Goal: Subscribe to service/newsletter

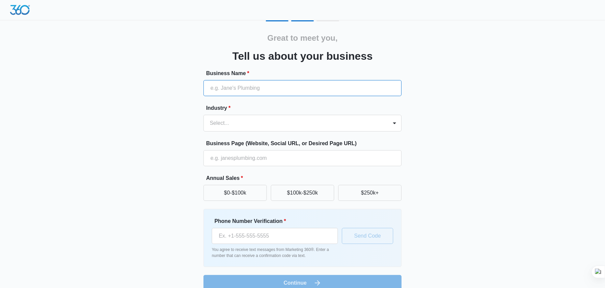
click at [284, 91] on input "Business Name *" at bounding box center [303, 88] width 198 height 16
type input "[PERSON_NAME] Electric Service"
type input "[PHONE_NUMBER]"
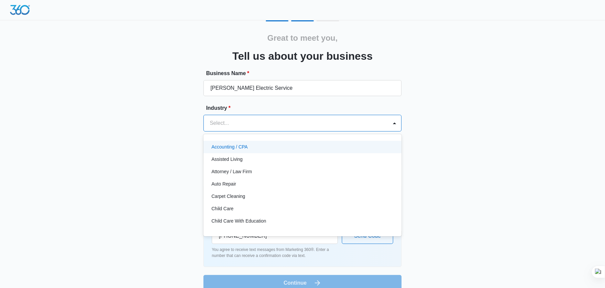
click at [289, 125] on div at bounding box center [295, 122] width 170 height 9
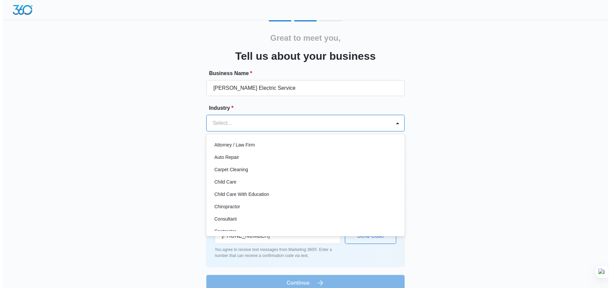
scroll to position [76, 0]
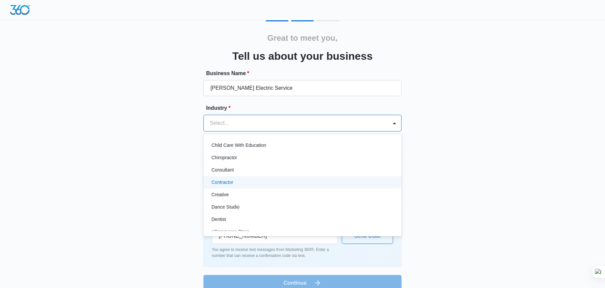
click at [306, 180] on div "Contractor" at bounding box center [302, 182] width 181 height 7
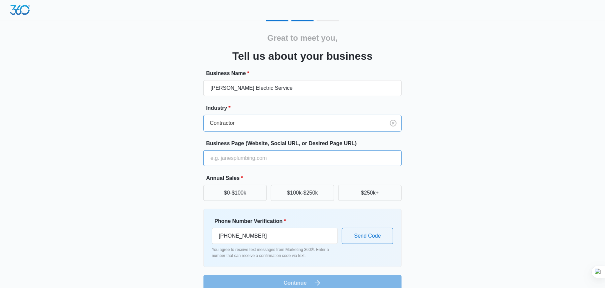
click at [281, 163] on input "Business Page (Website, Social URL, or Desired Page URL)" at bounding box center [303, 158] width 198 height 16
type input "[DOMAIN_NAME]"
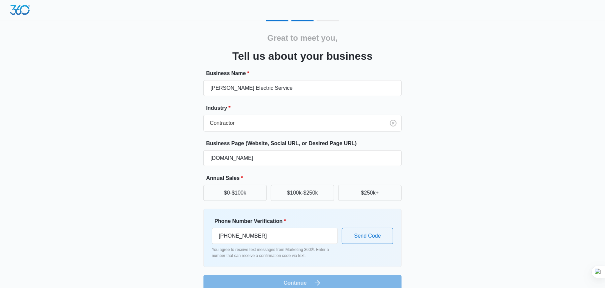
click at [157, 175] on div "Great to meet you, Tell us about your business Business Name * [PERSON_NAME] El…" at bounding box center [302, 155] width 400 height 271
click at [375, 193] on button "$250k+" at bounding box center [369, 193] width 63 height 16
click at [358, 235] on button "Send Code" at bounding box center [367, 236] width 51 height 16
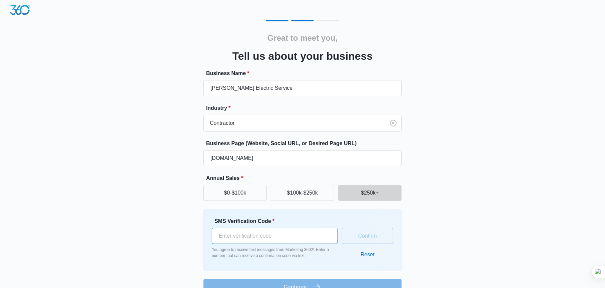
click at [299, 236] on input "SMS Verification Code *" at bounding box center [275, 236] width 126 height 16
type input "131271"
click at [369, 239] on button "Confirm" at bounding box center [367, 236] width 51 height 16
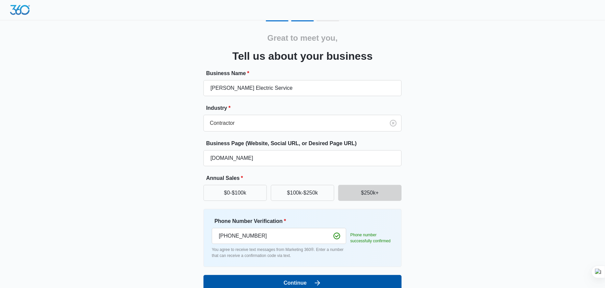
click at [269, 281] on button "Continue" at bounding box center [303, 283] width 198 height 16
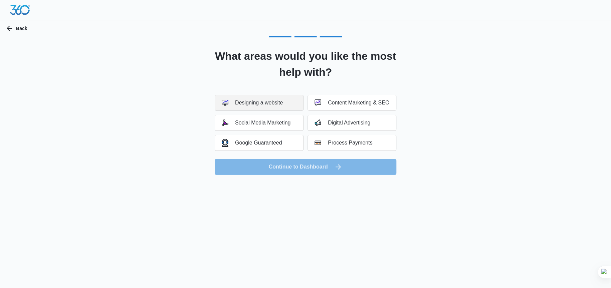
click at [244, 100] on div "Designing a website" at bounding box center [252, 102] width 61 height 7
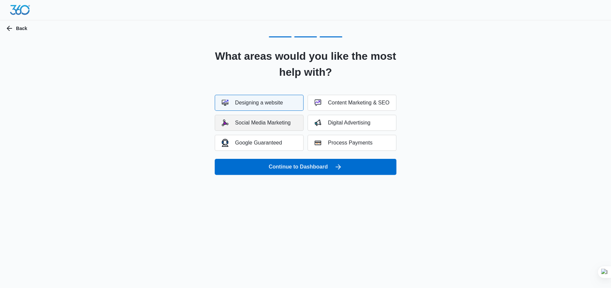
click at [249, 122] on div "Social Media Marketing" at bounding box center [256, 122] width 69 height 7
click at [330, 121] on div "Digital Advertising" at bounding box center [342, 122] width 56 height 7
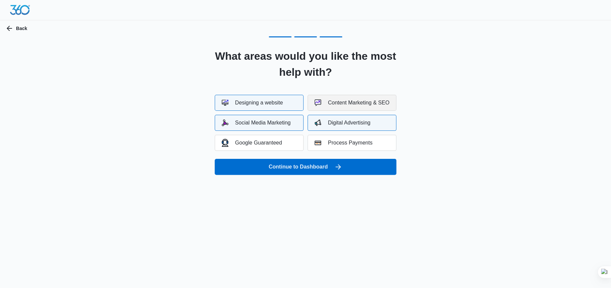
click at [331, 100] on div "Content Marketing & SEO" at bounding box center [351, 102] width 75 height 7
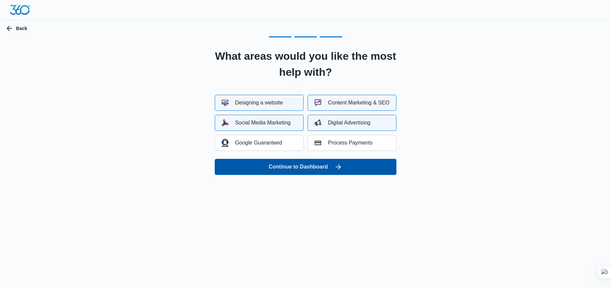
click at [313, 167] on button "Continue to Dashboard" at bounding box center [306, 167] width 182 height 16
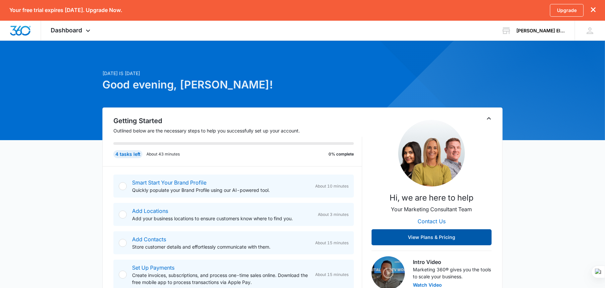
click at [459, 237] on button "View Plans & Pricing" at bounding box center [432, 237] width 120 height 16
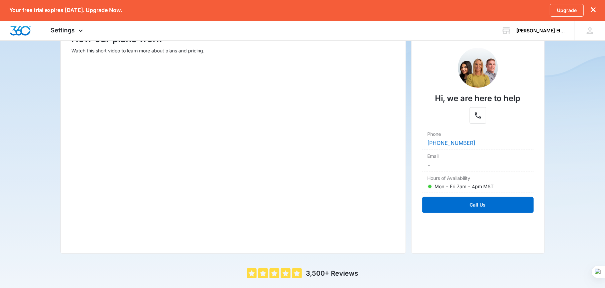
scroll to position [108, 0]
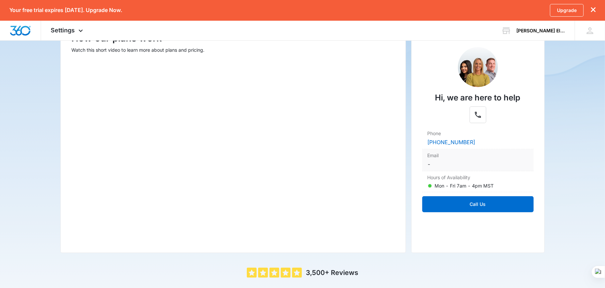
click at [435, 164] on dd "-" at bounding box center [478, 164] width 101 height 8
click at [432, 156] on dt "Email" at bounding box center [478, 155] width 101 height 7
click at [505, 201] on button "Call Us" at bounding box center [477, 204] width 111 height 16
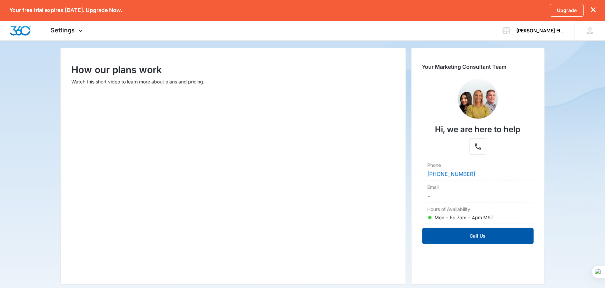
scroll to position [99, 0]
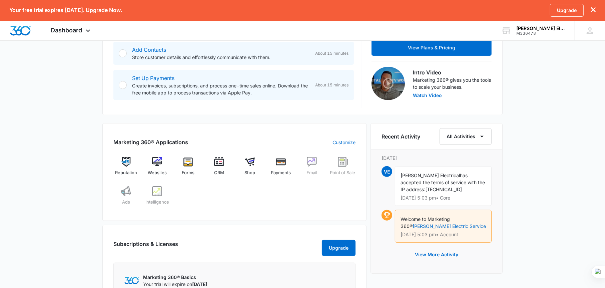
scroll to position [179, 0]
